Goal: Task Accomplishment & Management: Manage account settings

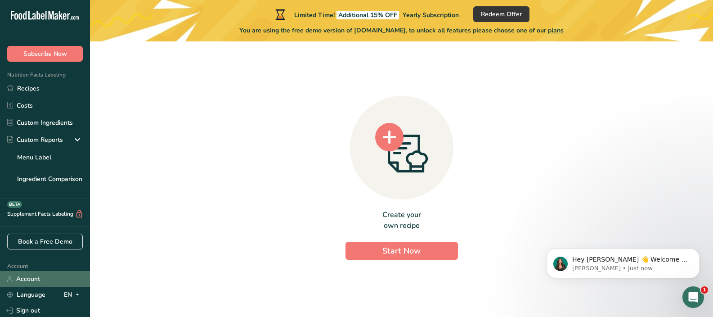
click at [29, 284] on link "Account" at bounding box center [45, 279] width 90 height 16
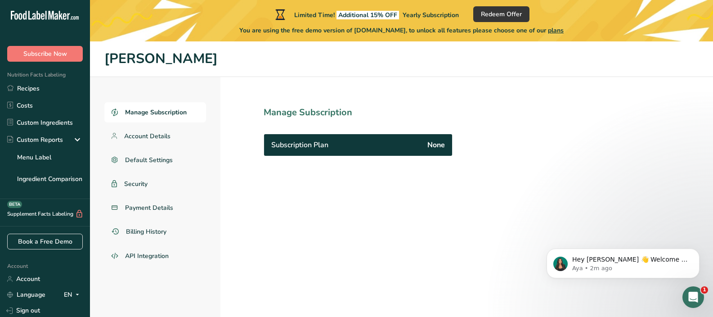
drag, startPoint x: 107, startPoint y: 58, endPoint x: 232, endPoint y: 56, distance: 124.7
click at [232, 56] on h1 "Valentina Lammers" at bounding box center [401, 59] width 595 height 21
click at [166, 131] on span "Account Details" at bounding box center [147, 135] width 47 height 9
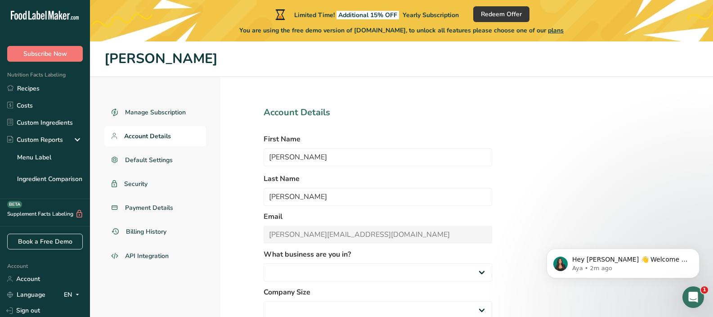
select select "4"
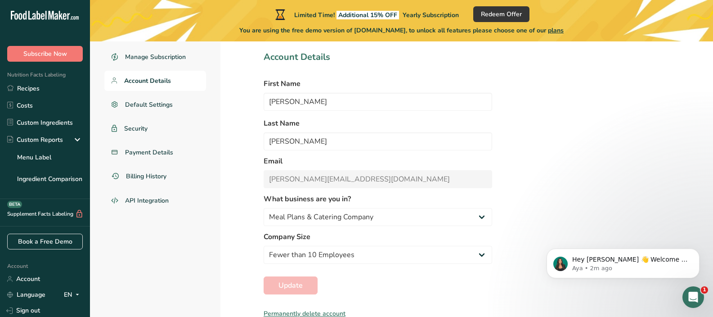
scroll to position [56, 0]
click at [33, 309] on link "Sign out" at bounding box center [45, 310] width 90 height 16
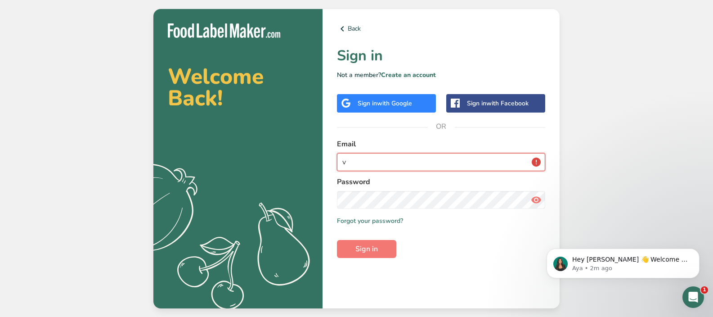
type input "[PERSON_NAME][EMAIL_ADDRESS][DOMAIN_NAME]"
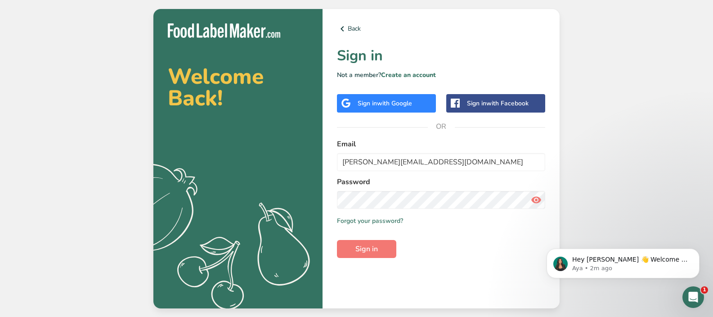
click at [539, 199] on icon at bounding box center [536, 200] width 11 height 16
click at [372, 249] on span "Sign in" at bounding box center [367, 249] width 23 height 11
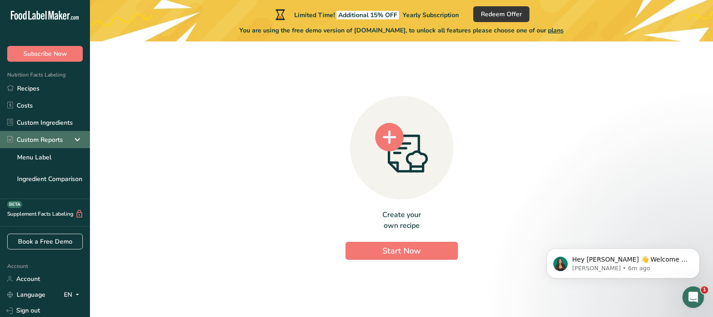
click at [72, 140] on icon at bounding box center [77, 139] width 11 height 16
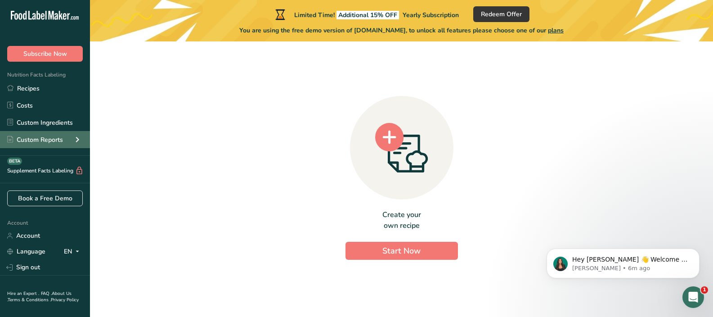
click at [72, 140] on icon at bounding box center [77, 139] width 11 height 16
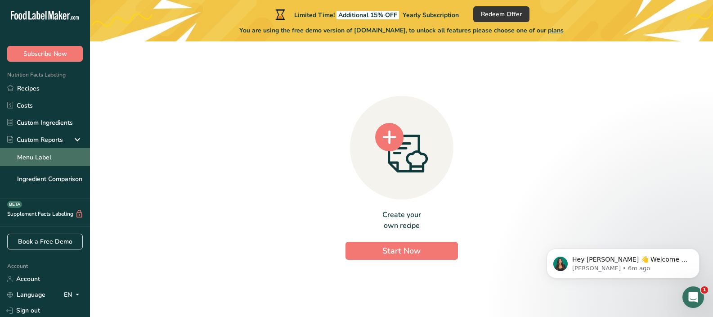
click at [47, 157] on link "Menu Label" at bounding box center [45, 157] width 90 height 18
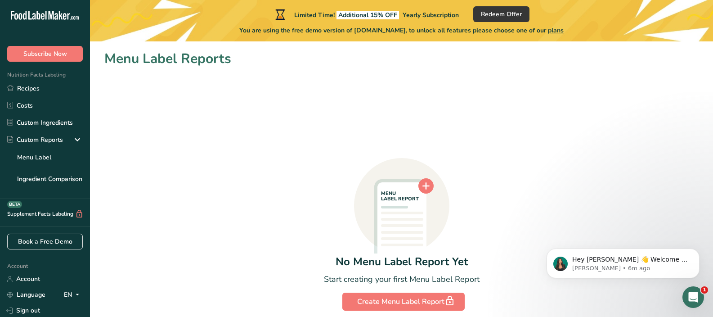
scroll to position [27, 0]
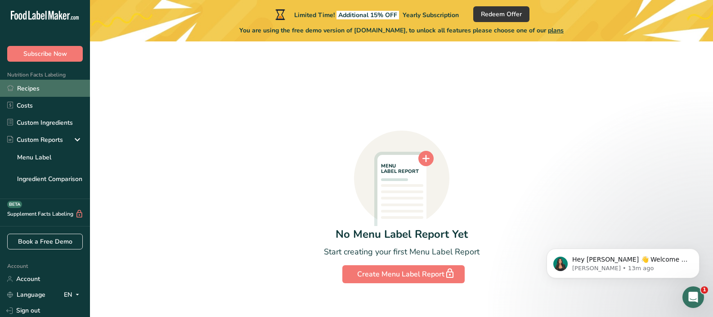
click at [27, 84] on link "Recipes" at bounding box center [45, 88] width 90 height 17
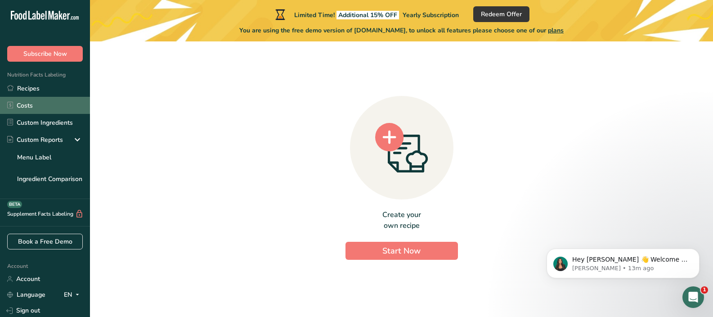
click at [22, 108] on link "Costs" at bounding box center [45, 105] width 90 height 17
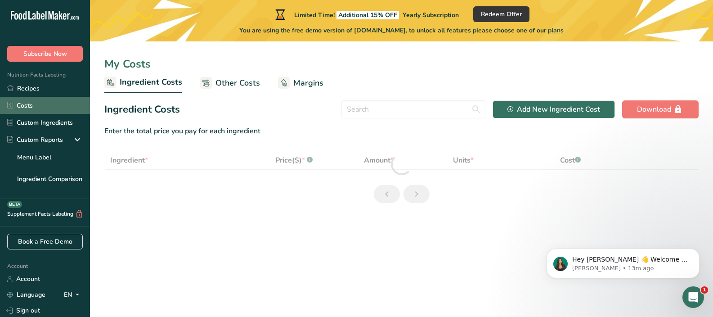
select select "1"
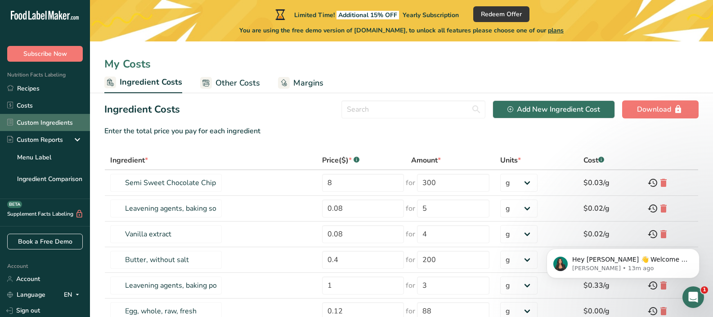
click at [58, 127] on link "Custom Ingredients" at bounding box center [45, 122] width 90 height 17
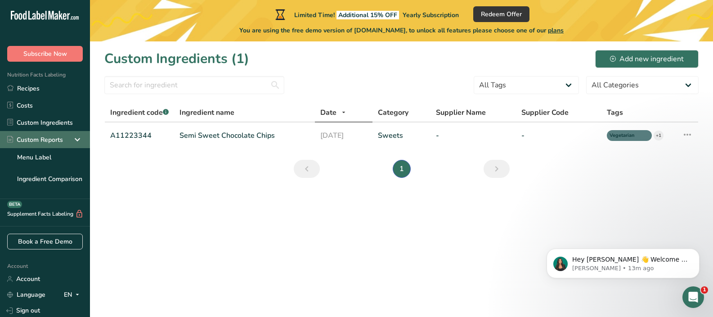
click at [52, 139] on div "Custom Reports" at bounding box center [35, 139] width 56 height 9
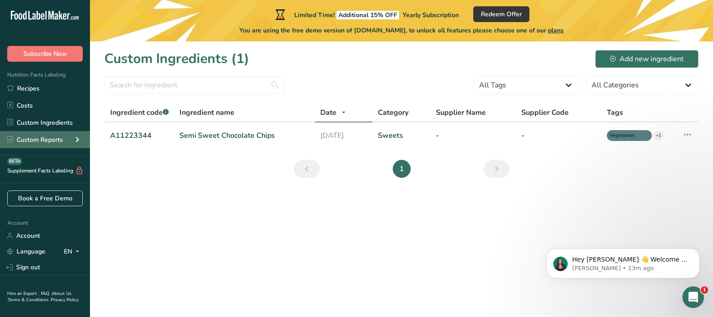
click at [52, 139] on div "Custom Reports" at bounding box center [35, 139] width 56 height 9
